Goal: Information Seeking & Learning: Find contact information

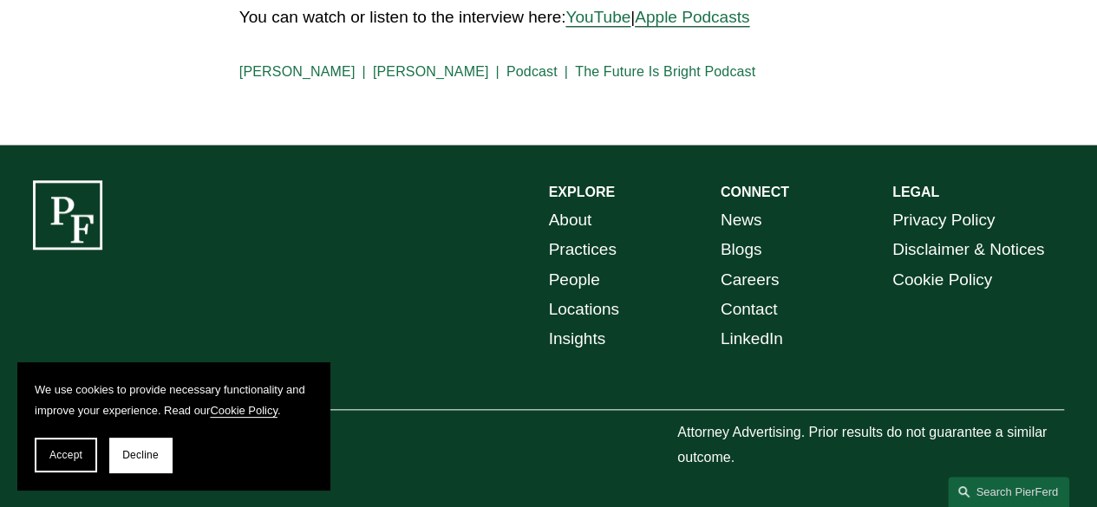
scroll to position [752, 0]
click at [554, 215] on link "About" at bounding box center [570, 220] width 43 height 29
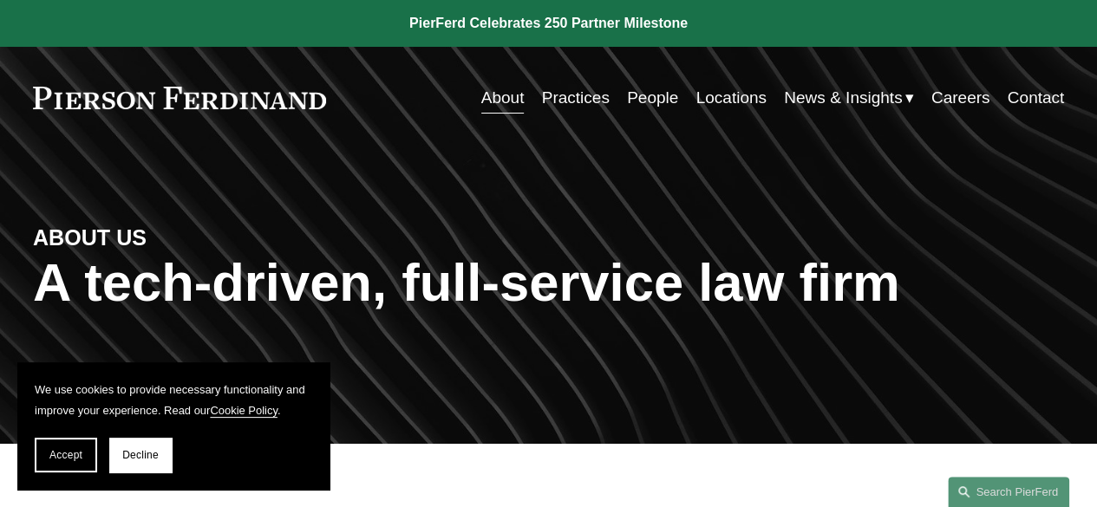
click at [553, 215] on div "ABOUT US A tech-driven, full-service law firm" at bounding box center [548, 297] width 1097 height 222
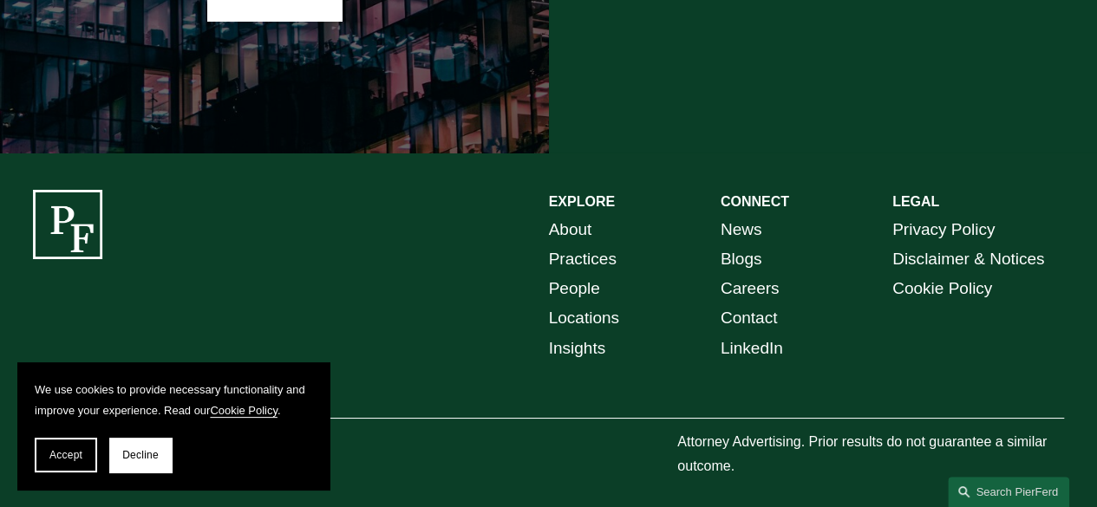
scroll to position [3085, 0]
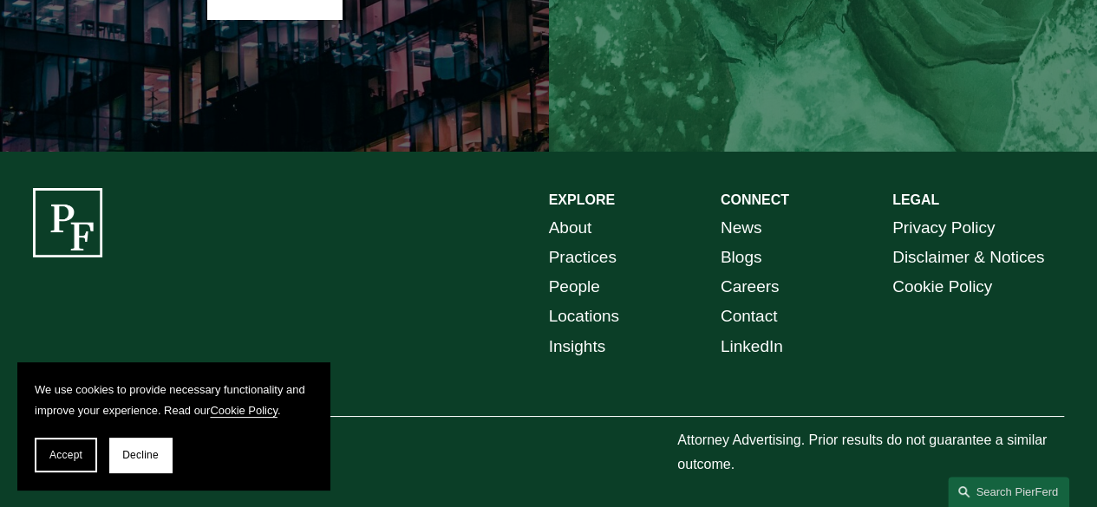
click at [568, 217] on link "About" at bounding box center [570, 227] width 43 height 29
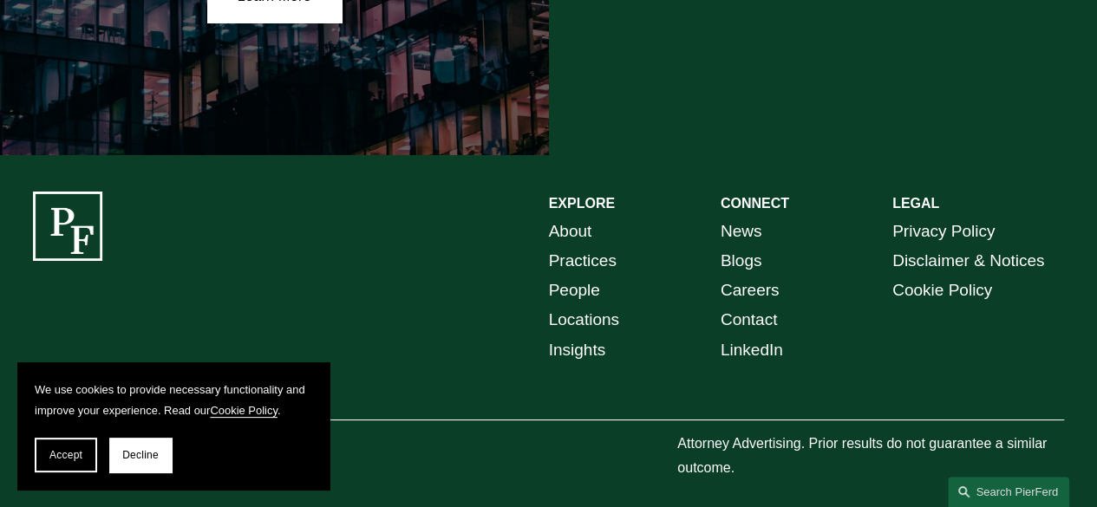
scroll to position [3085, 0]
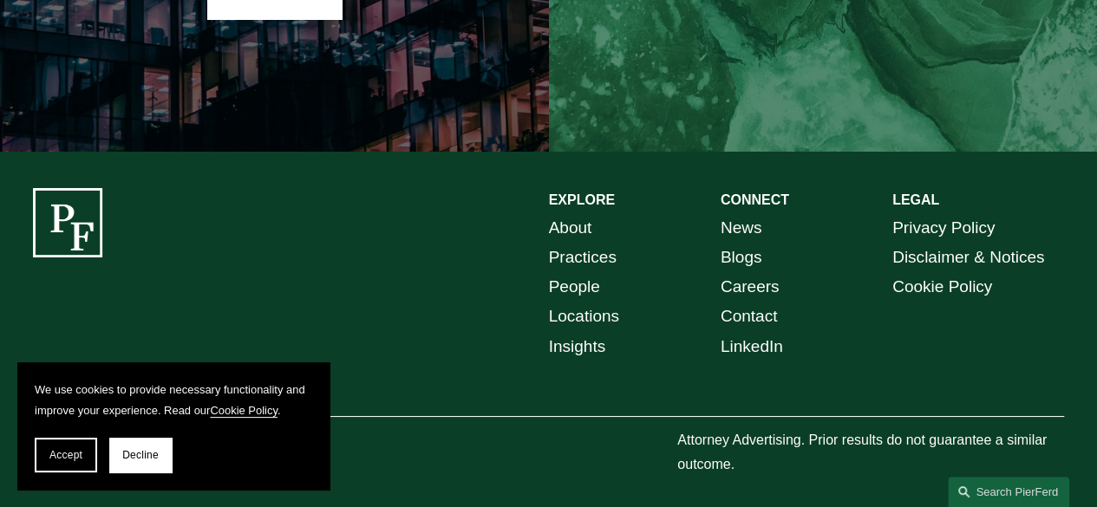
click at [588, 304] on link "Locations" at bounding box center [584, 316] width 70 height 29
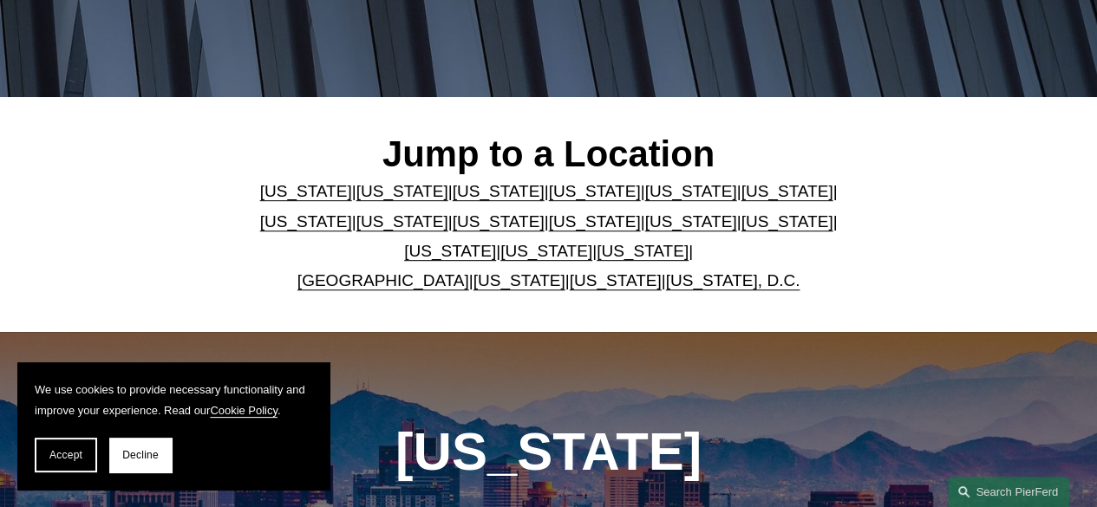
scroll to position [382, 0]
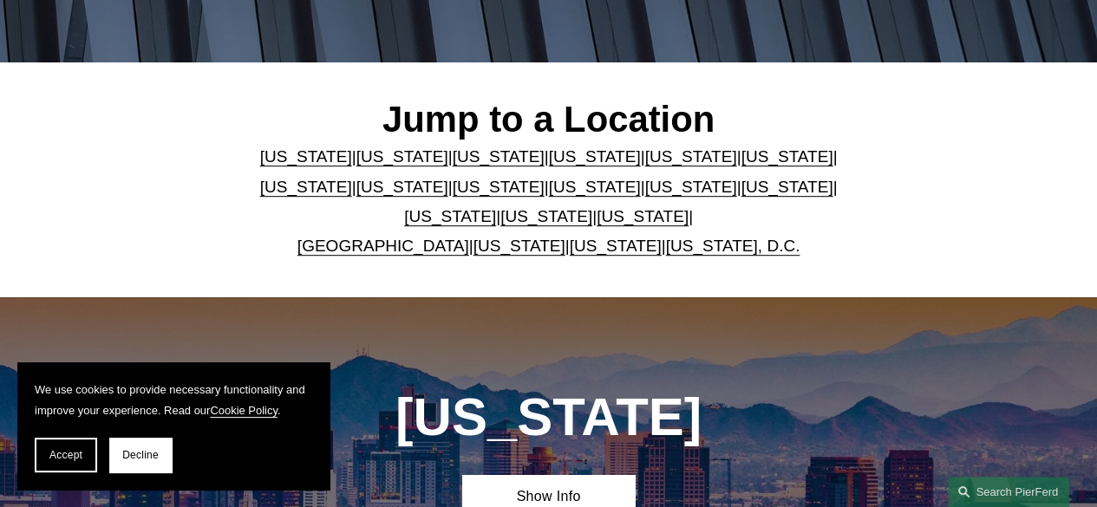
click at [645, 187] on link "[US_STATE]" at bounding box center [691, 187] width 92 height 18
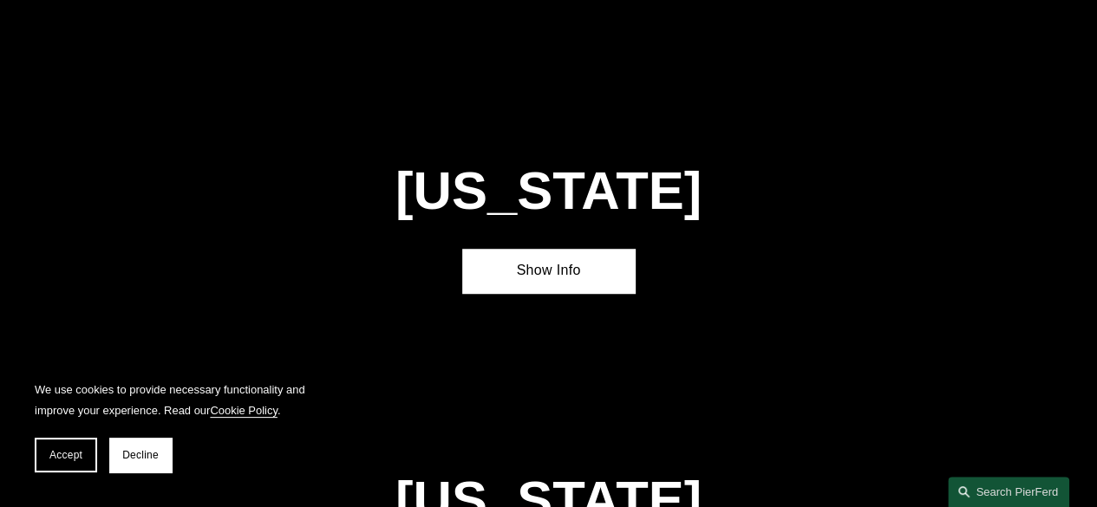
scroll to position [3826, 0]
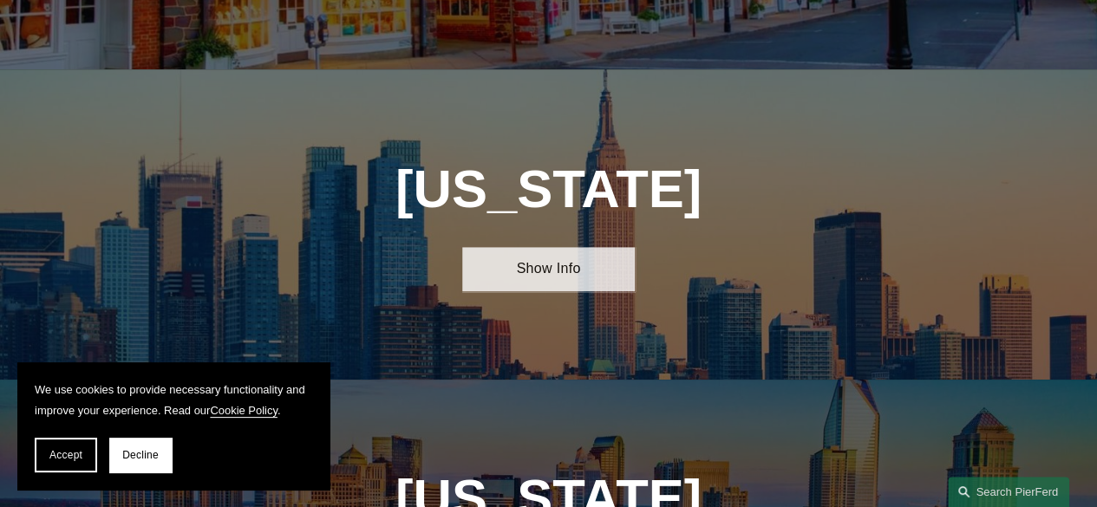
click at [618, 247] on link "Show Info" at bounding box center [548, 269] width 172 height 44
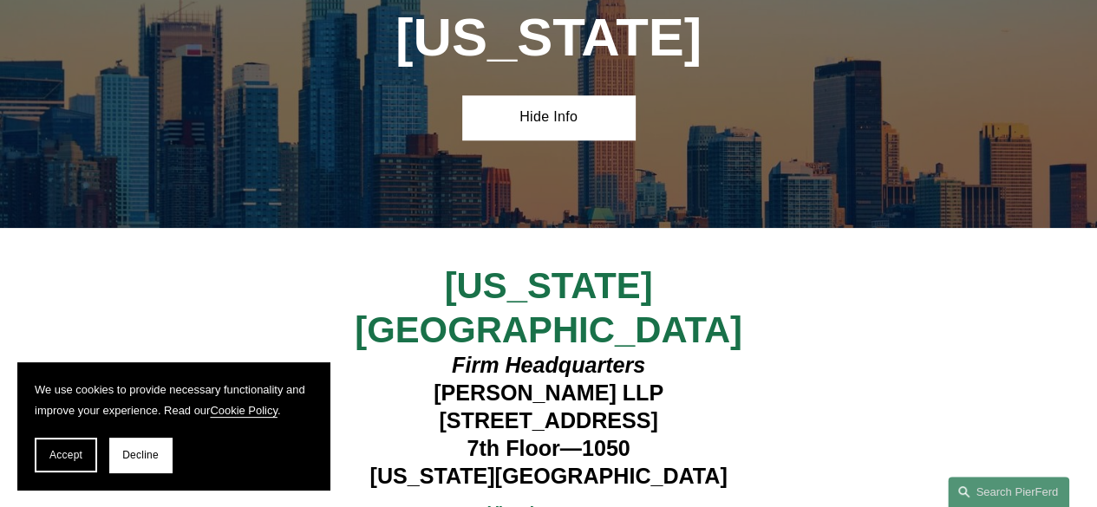
scroll to position [4138, 0]
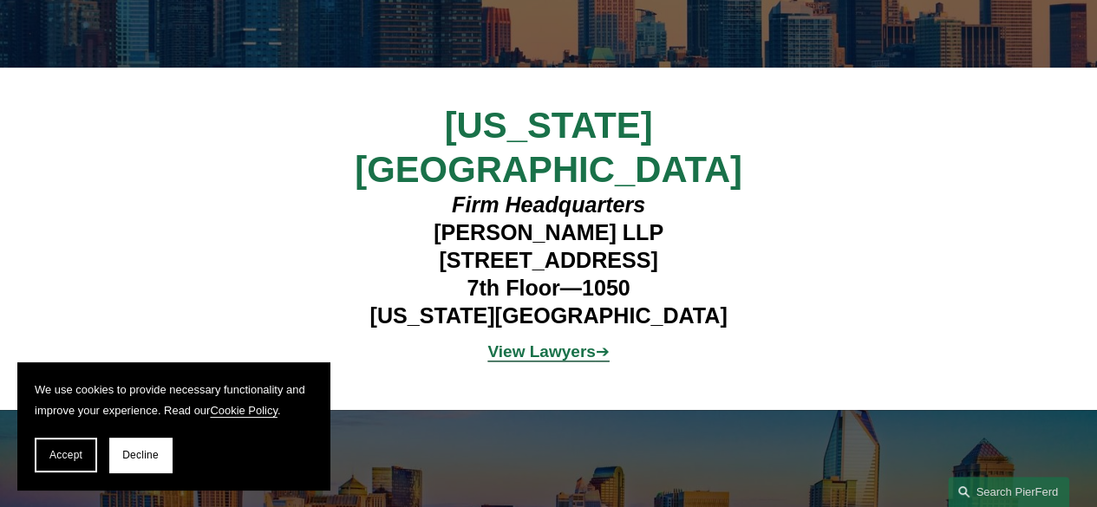
click at [534, 343] on strong "View Lawyers" at bounding box center [542, 352] width 108 height 18
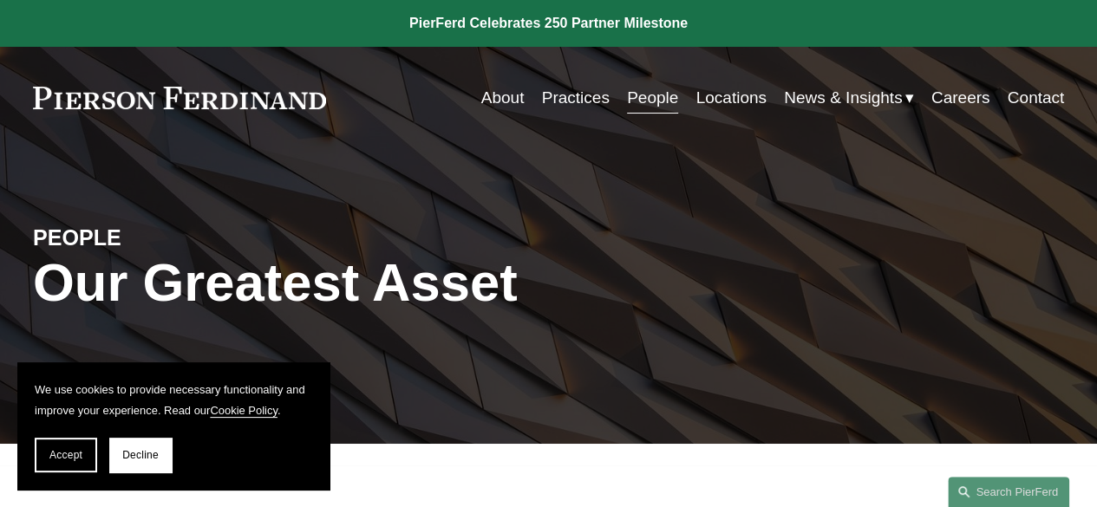
click at [718, 435] on div "PEOPLE Our Greatest Asset" at bounding box center [548, 297] width 1097 height 294
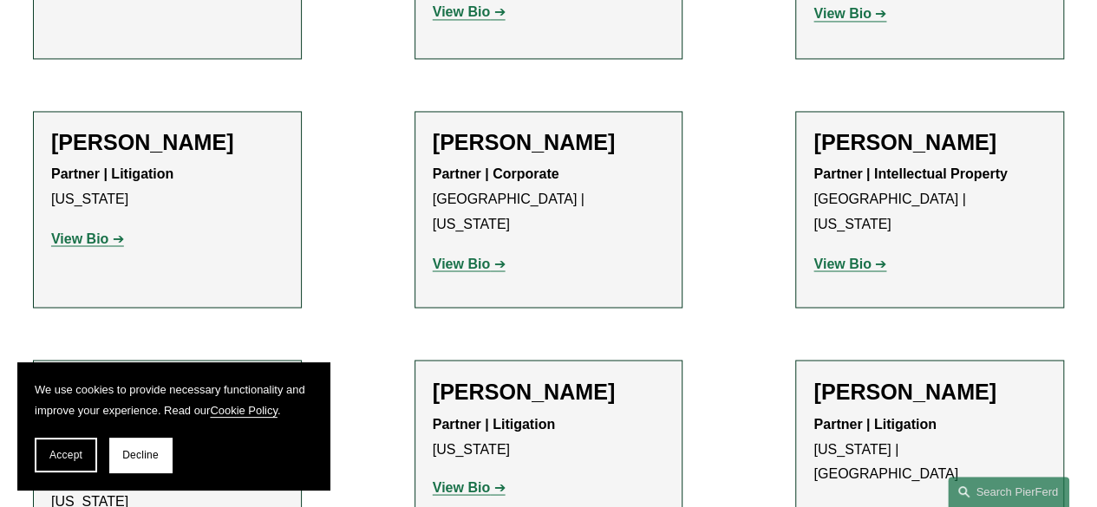
scroll to position [1423, 0]
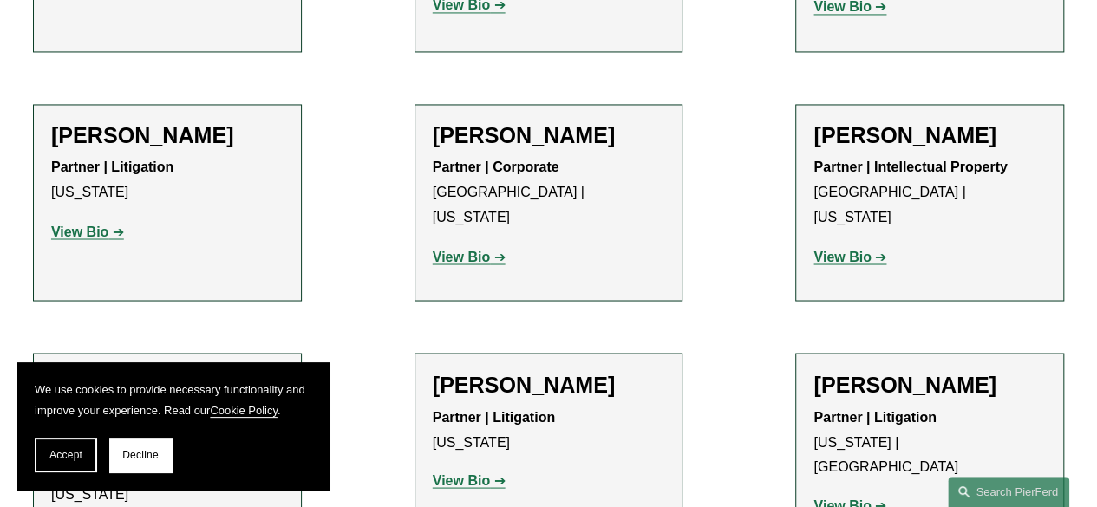
click at [86, 224] on strong "View Bio" at bounding box center [79, 231] width 57 height 15
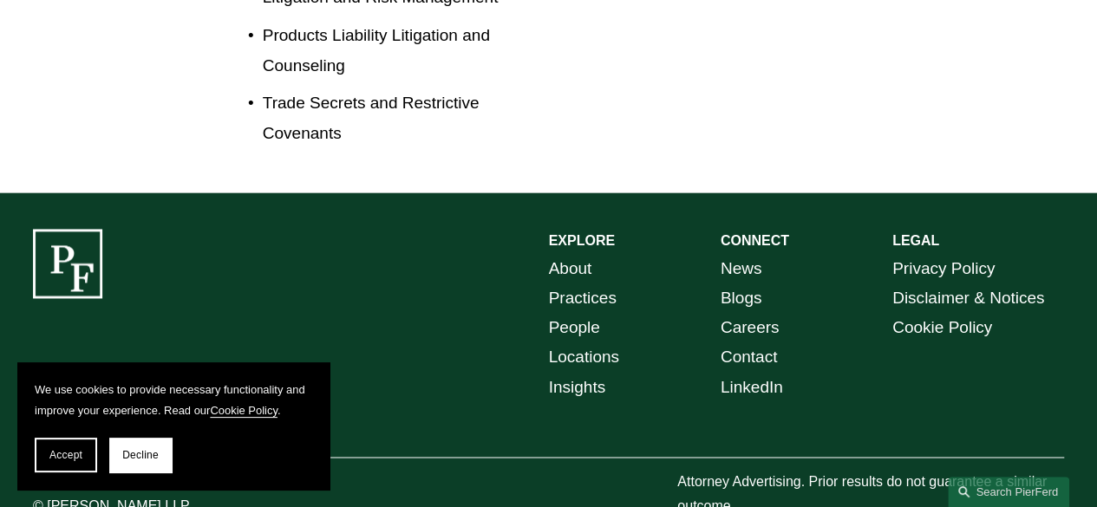
scroll to position [1202, 0]
